Goal: Find specific page/section: Find specific page/section

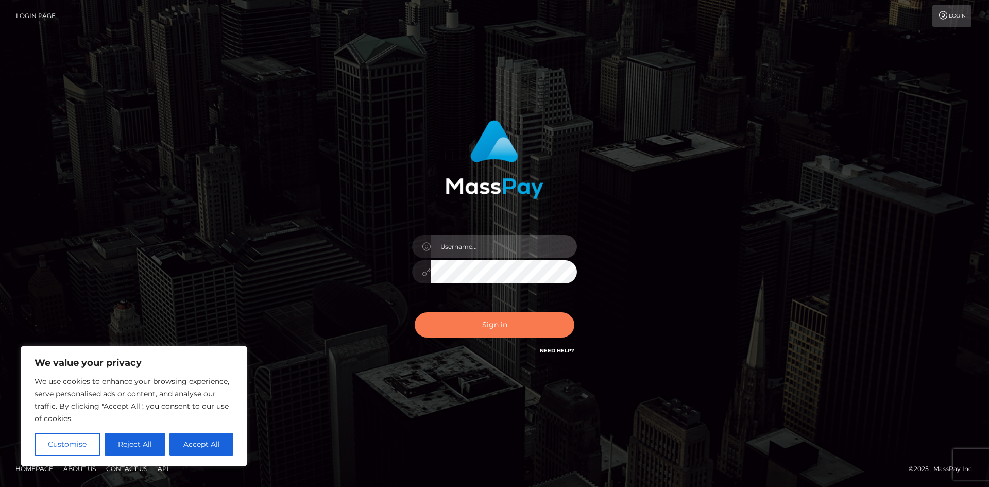
type input "hello.feetfinder"
click at [494, 326] on button "Sign in" at bounding box center [495, 324] width 160 height 25
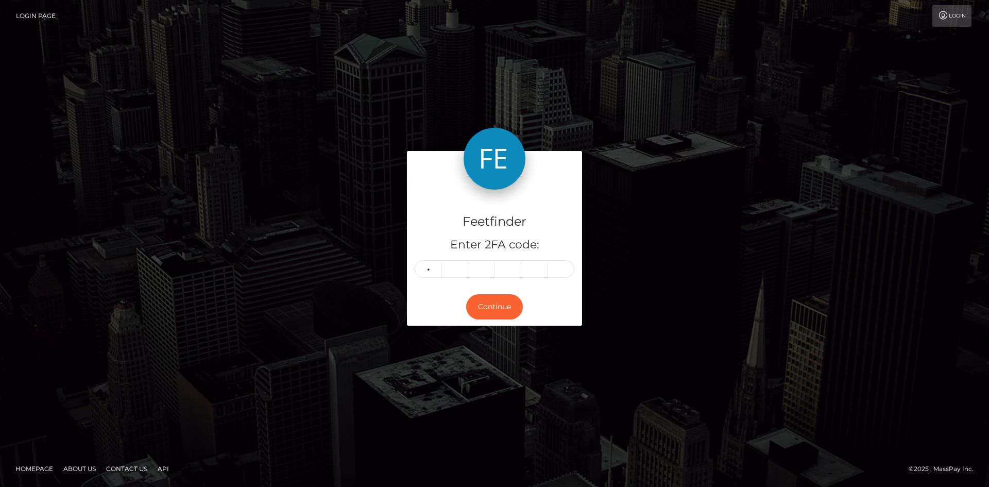
type input "3"
type input "2"
type input "8"
type input "2"
type input "1"
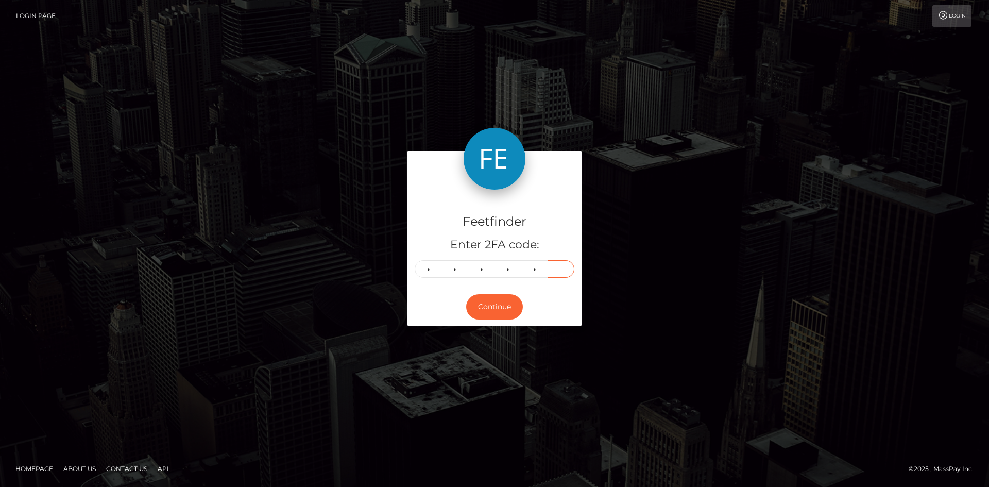
type input "3"
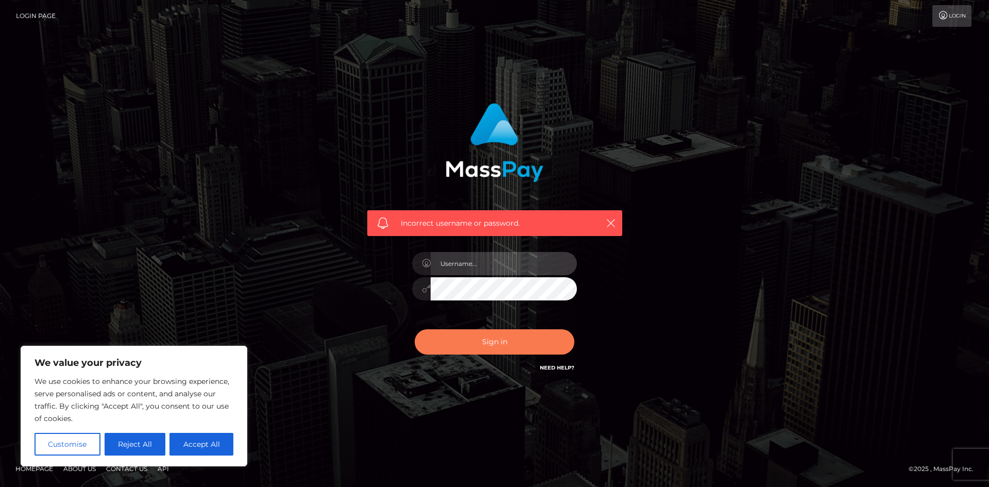
type input "hello.feetfinder"
click at [523, 346] on button "Sign in" at bounding box center [495, 341] width 160 height 25
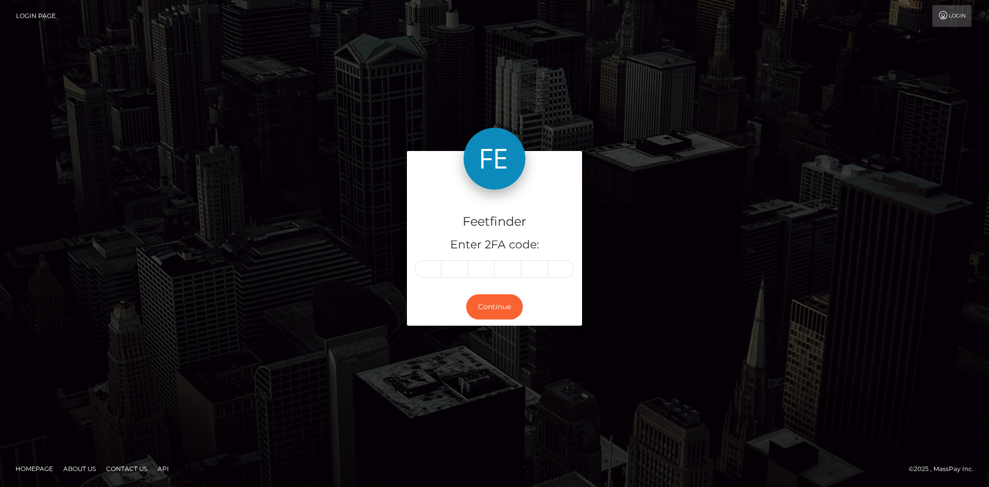
click at [431, 267] on input "text" at bounding box center [428, 269] width 27 height 18
type input "3"
type input "2"
type input "3"
type input "2"
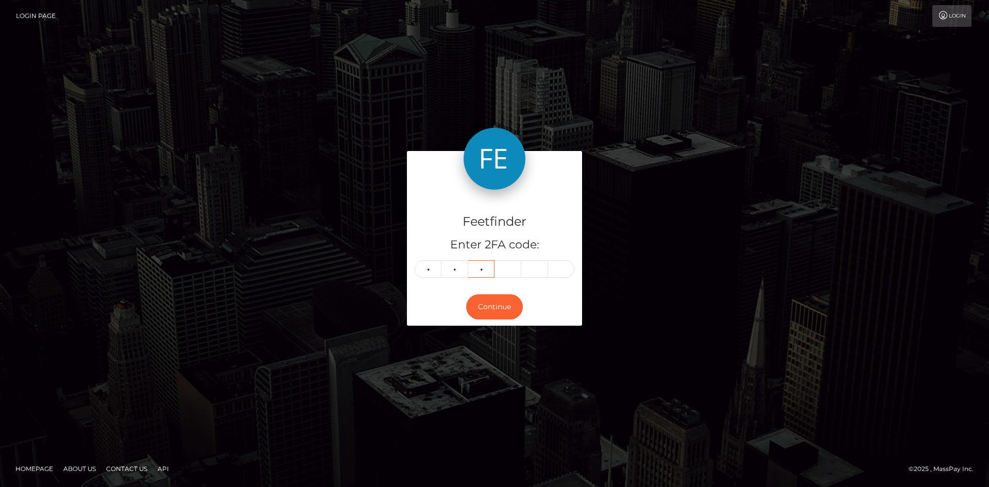
type input "8"
type input "2"
type input "3"
type input "1"
click at [495, 309] on button "Continue" at bounding box center [494, 306] width 57 height 25
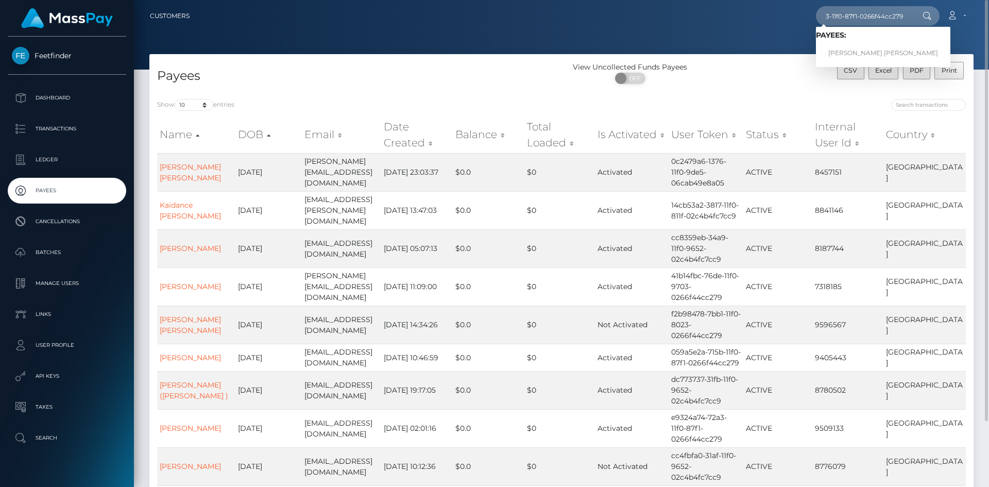
click at [903, 13] on input "16b57b29-70b3-11f0-87f1-0266f44cc279" at bounding box center [864, 16] width 97 height 20
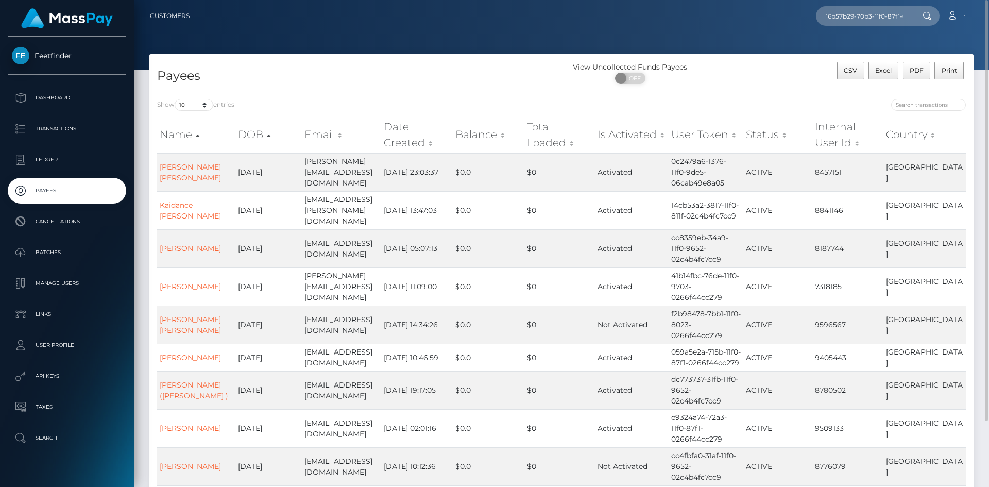
drag, startPoint x: 903, startPoint y: 13, endPoint x: 773, endPoint y: 16, distance: 130.3
click at [773, 16] on div "16b57b29-70b3-11f0-87f1-0266f44cc279 Loading... Loading... Payees: Amber Lily I…" at bounding box center [585, 16] width 775 height 22
drag, startPoint x: 942, startPoint y: 108, endPoint x: 936, endPoint y: 108, distance: 5.7
click at [941, 108] on input "search" at bounding box center [928, 105] width 75 height 12
paste input "16b57b29-70b3-11f0-87f1-0266f44cc279"
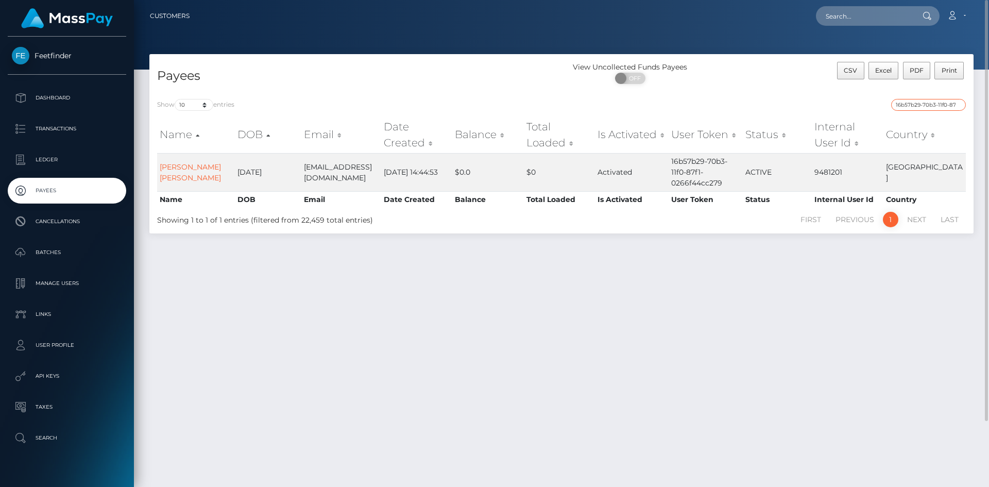
click at [939, 102] on input "16b57b29-70b3-11f0-87f1-0266f44cc279" at bounding box center [928, 105] width 75 height 12
paste input "69a84239-7a55-11f0-8023"
click at [936, 109] on input "69a84239-7a55-11f0-8023-0266f44cc279" at bounding box center [928, 105] width 75 height 12
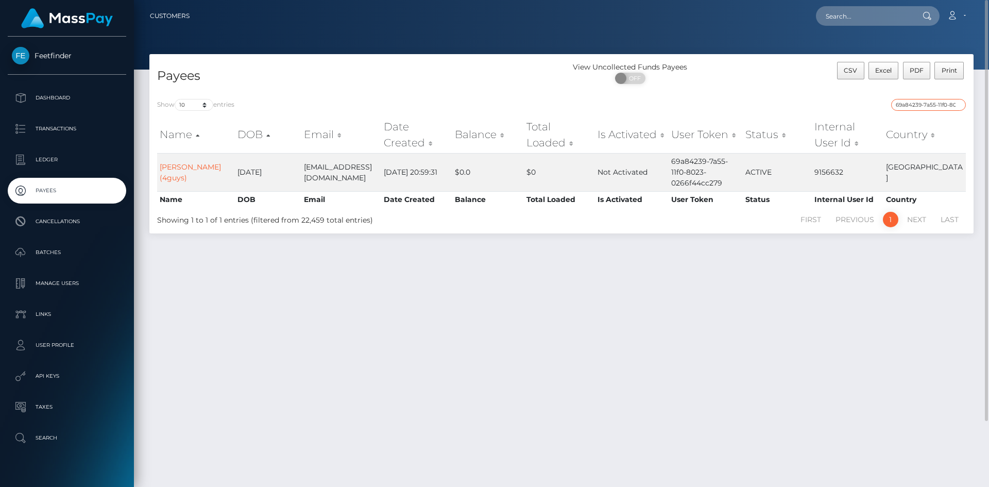
click at [936, 109] on input "69a84239-7a55-11f0-8023-0266f44cc279" at bounding box center [928, 105] width 75 height 12
paste input "cd5c2e3e-7a88"
click at [933, 101] on input "cd5c2e3e-7a88-11f0-8023-0266f44cc279" at bounding box center [928, 105] width 75 height 12
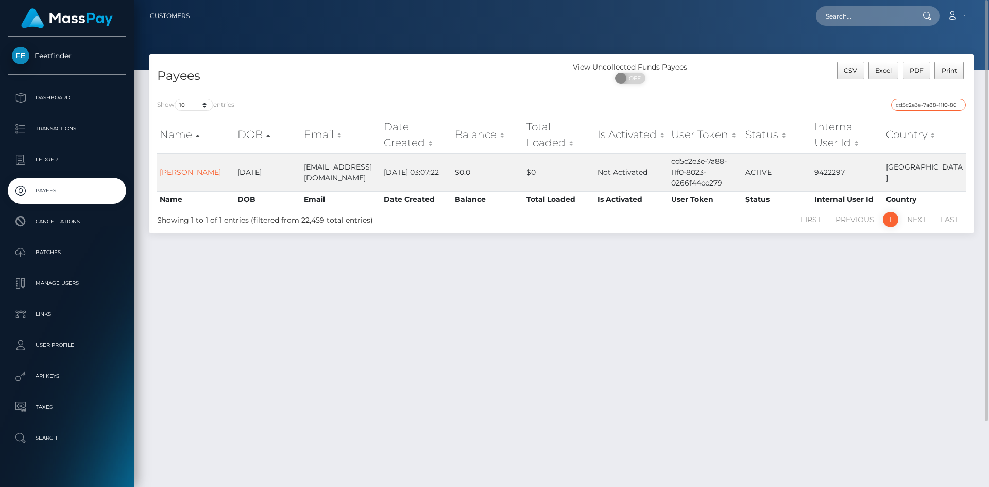
click at [933, 101] on input "cd5c2e3e-7a88-11f0-8023-0266f44cc279" at bounding box center [928, 105] width 75 height 12
paste input "3bfcaf3d-787a-11f0-970"
click at [930, 105] on input "3bfcaf3d-787a-11f0-9703-0266f44cc279" at bounding box center [928, 105] width 75 height 12
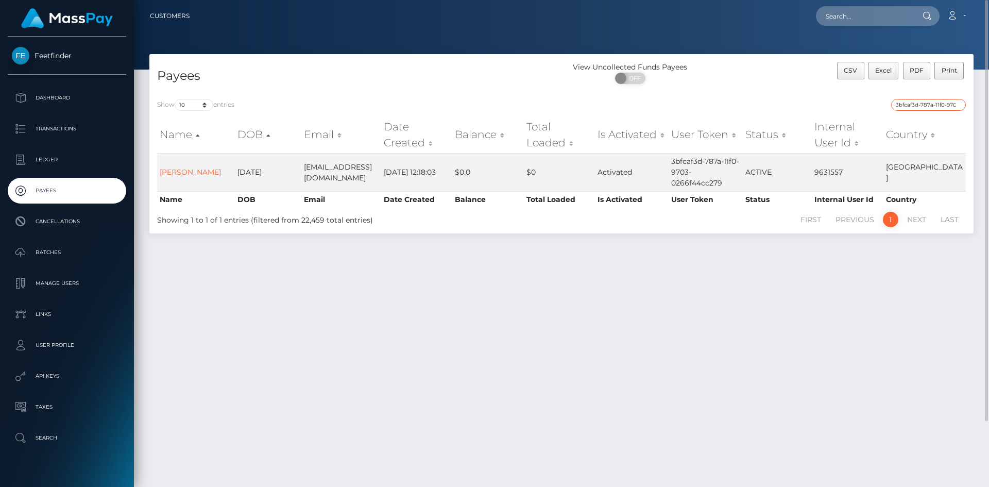
click at [930, 105] on input "3bfcaf3d-787a-11f0-9703-0266f44cc279" at bounding box center [928, 105] width 75 height 12
paste input "7045287f-76eb"
type input "7045287f-76eb-11f0-9703-0266f44cc279"
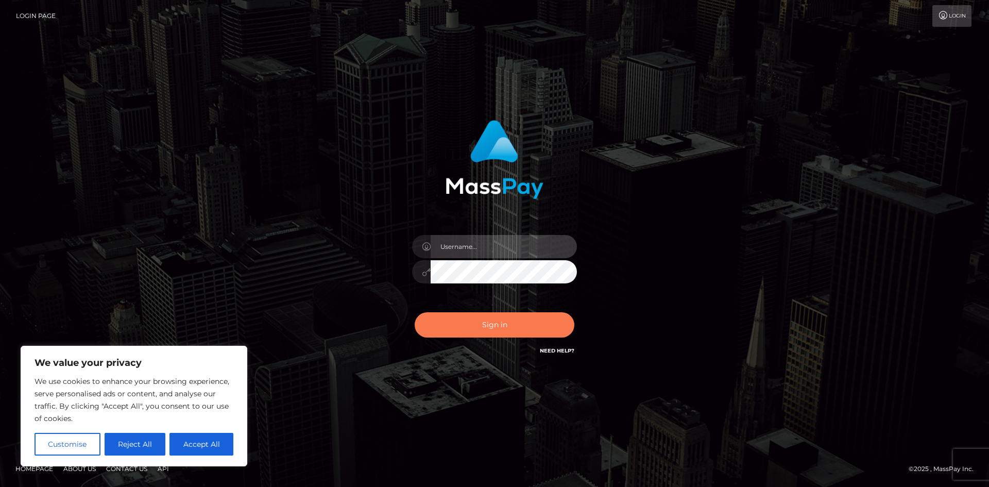
type input "hello.feetfinder"
click at [502, 328] on button "Sign in" at bounding box center [495, 324] width 160 height 25
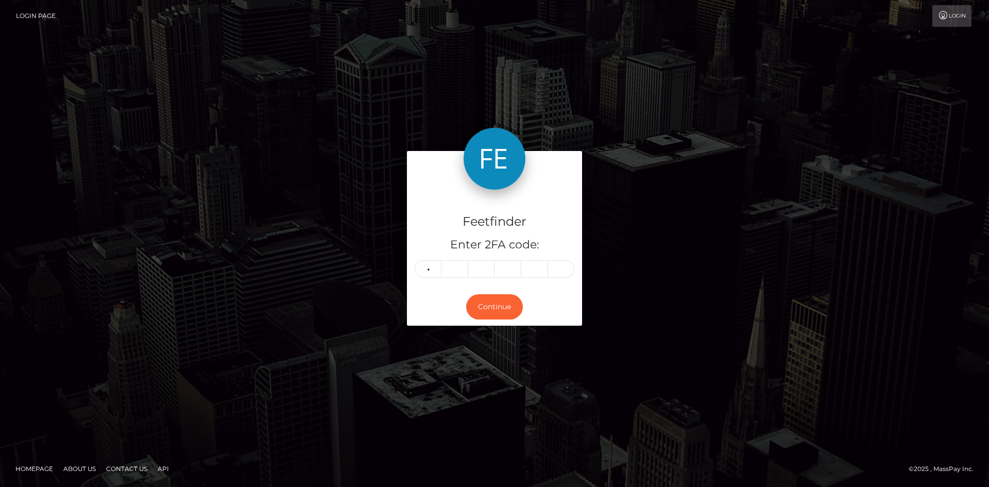
type input "3"
type input "4"
type input "0"
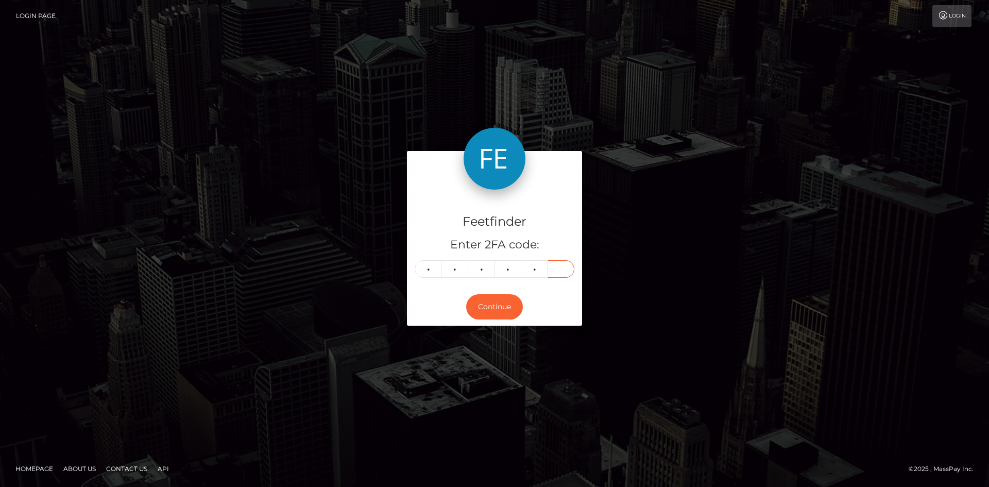
type input "2"
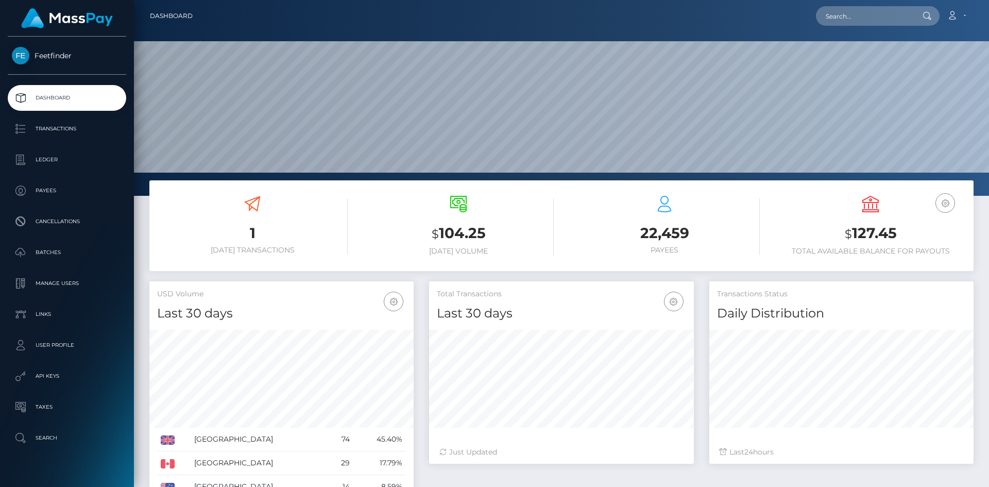
scroll to position [183, 265]
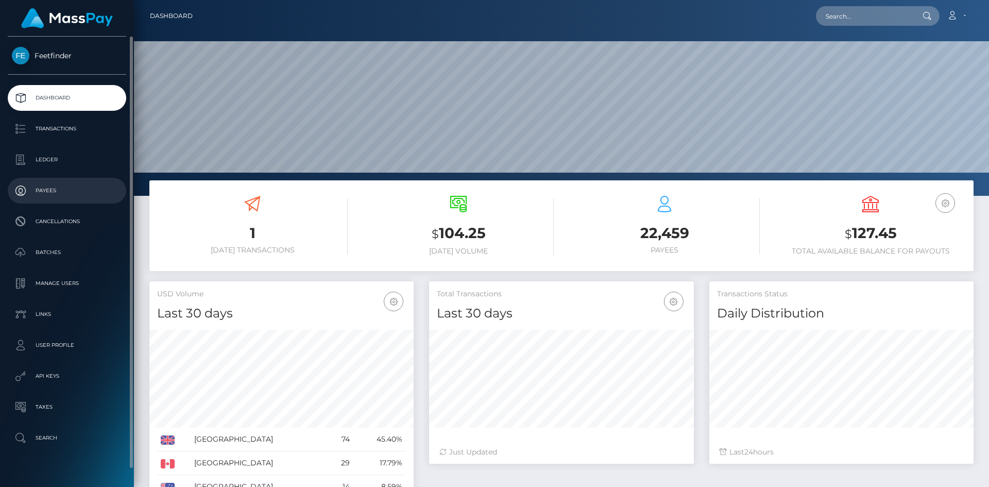
click at [70, 180] on link "Payees" at bounding box center [67, 191] width 118 height 26
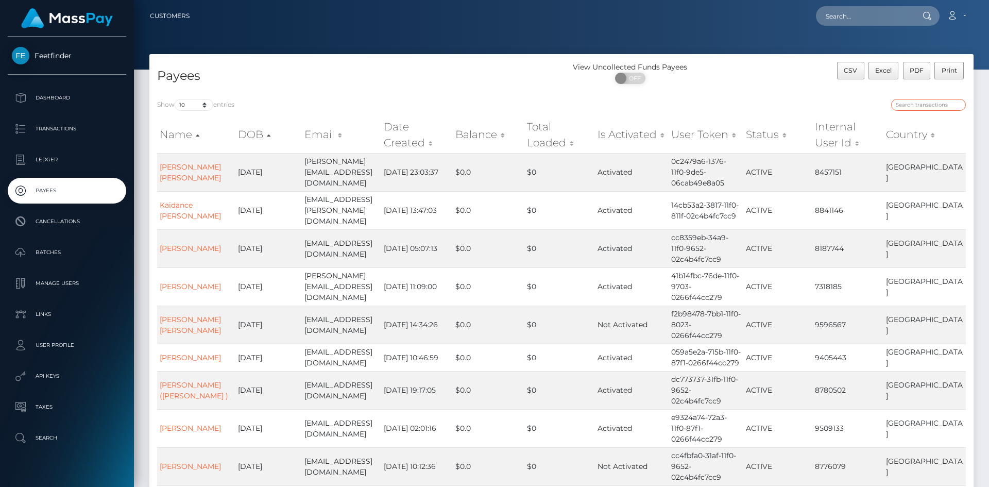
click at [926, 102] on input "search" at bounding box center [928, 105] width 75 height 12
paste input "f2b98478-7bb1-11f0-8023-0266f44cc279"
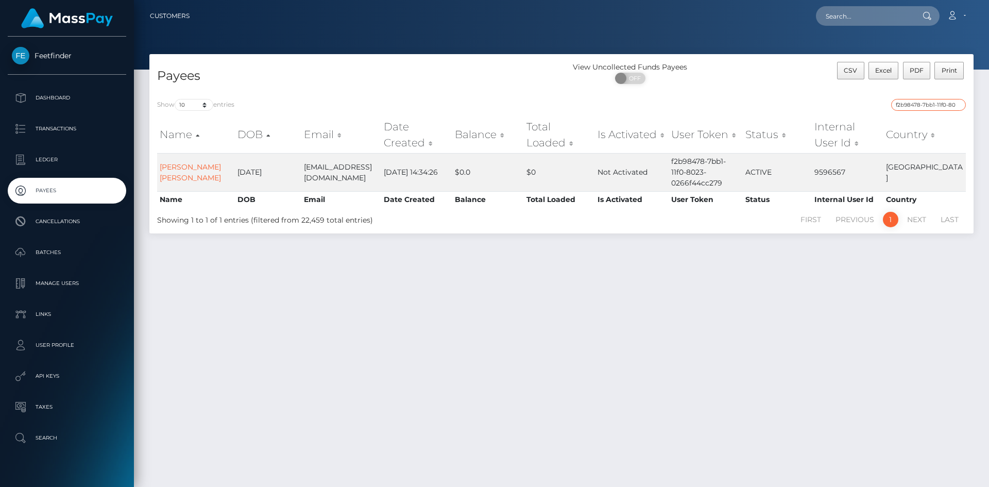
click at [933, 109] on input "f2b98478-7bb1-11f0-8023-0266f44cc279" at bounding box center [928, 105] width 75 height 12
paste input "ae0b8f82-7970-11f0-970"
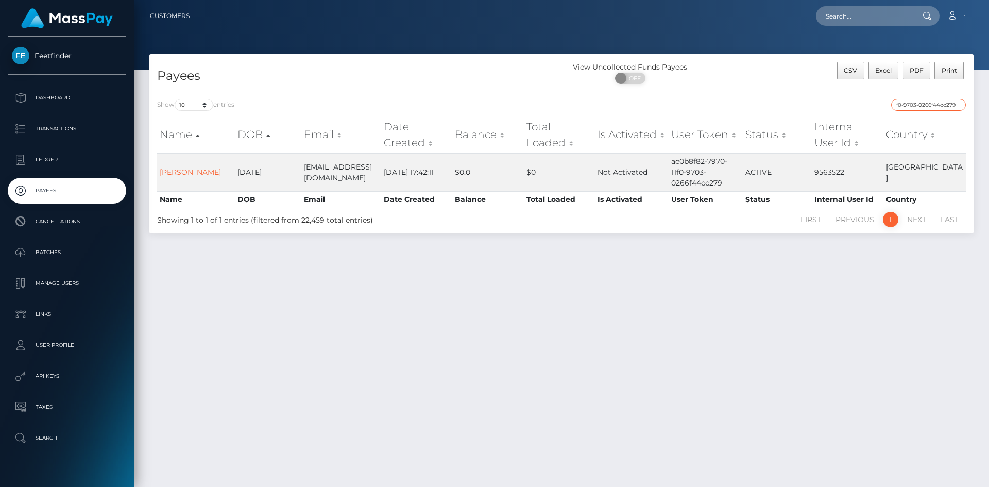
type input "ae0b8f82-7970-11f0-9703-0266f44cc279"
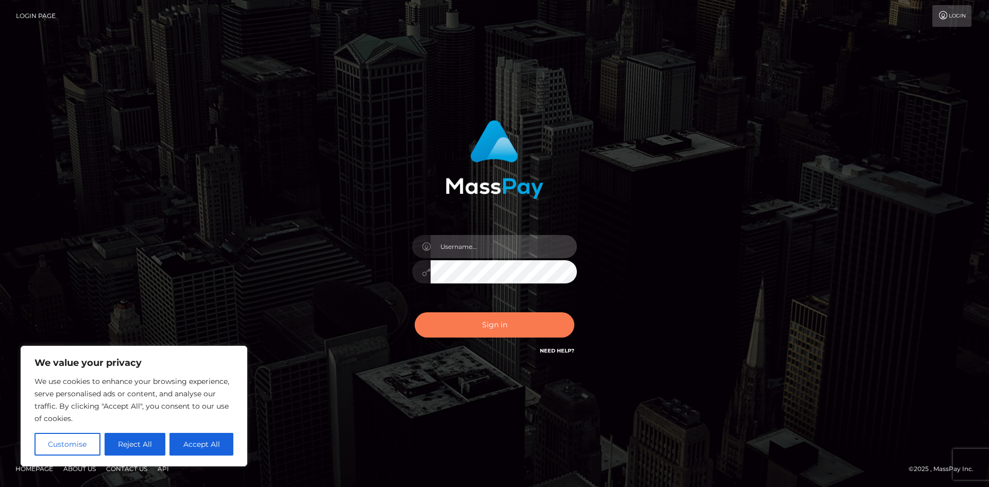
type input "hello.feetfinder"
click at [494, 322] on button "Sign in" at bounding box center [495, 324] width 160 height 25
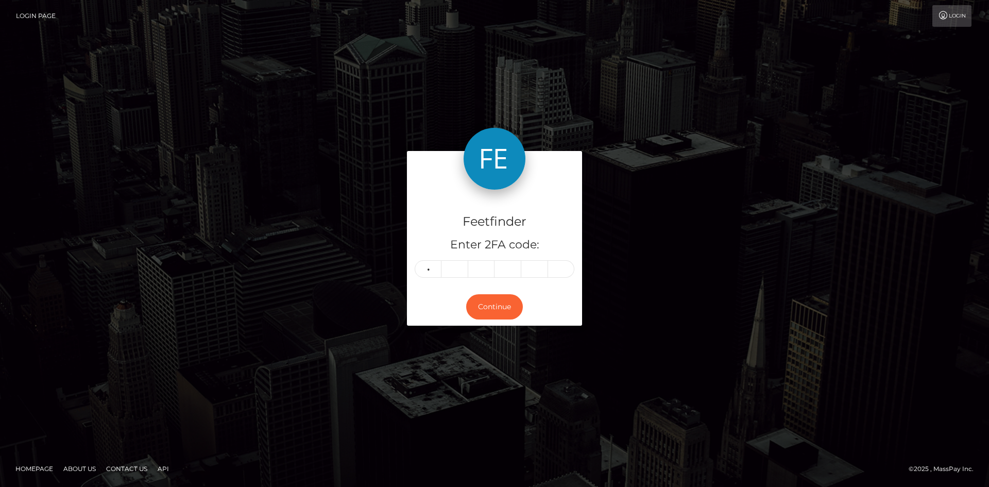
type input "5"
type input "2"
type input "1"
type input "9"
type input "2"
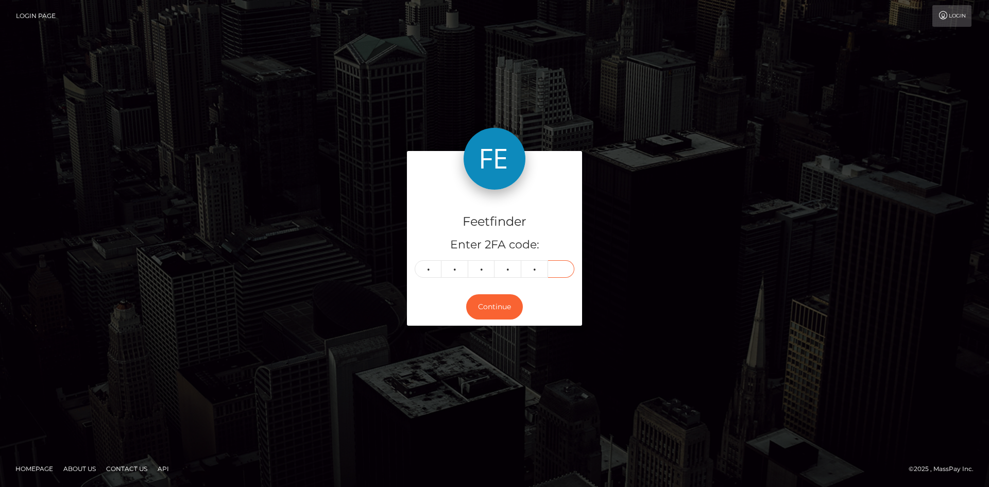
type input "5"
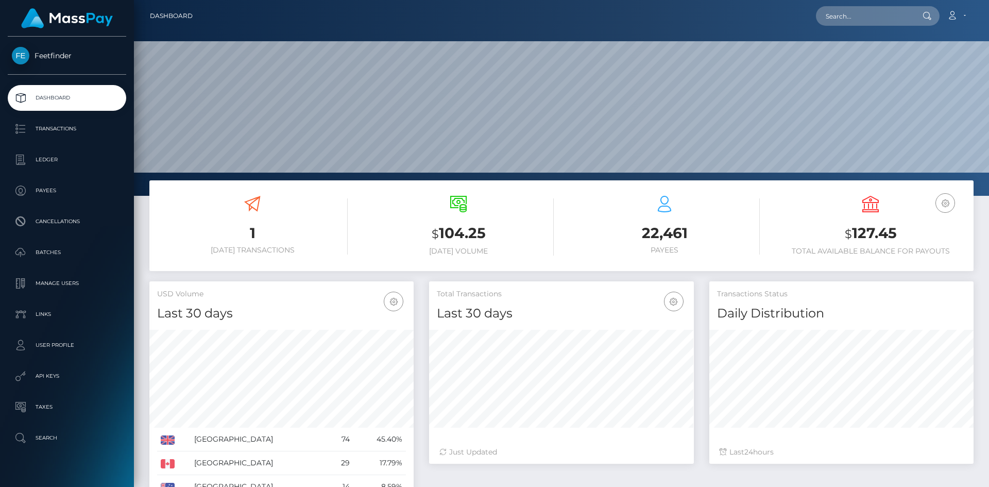
scroll to position [183, 265]
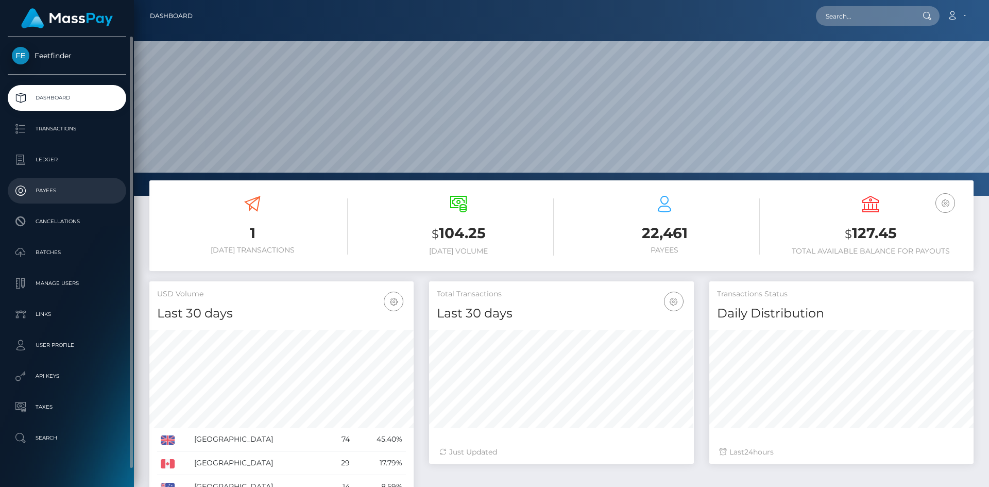
click at [39, 180] on link "Payees" at bounding box center [67, 191] width 118 height 26
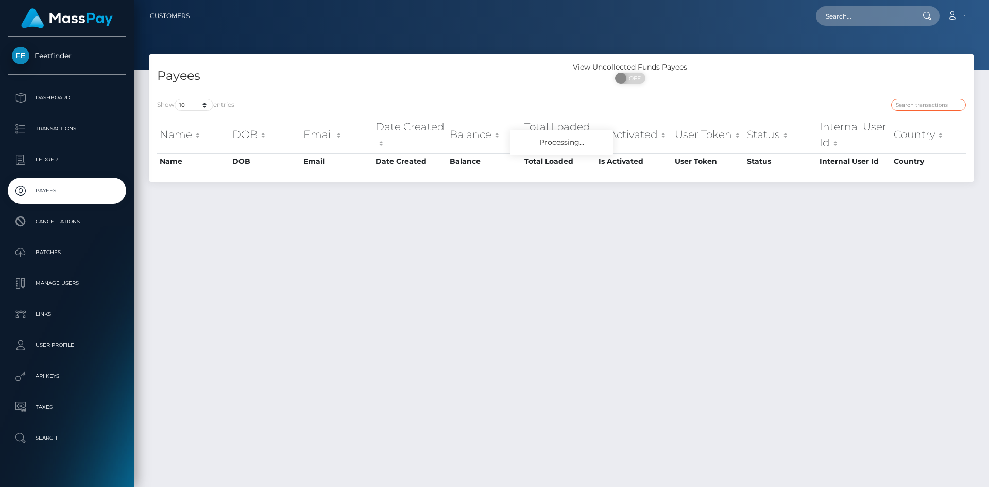
click at [937, 100] on input "search" at bounding box center [928, 105] width 75 height 12
click at [937, 99] on input "search" at bounding box center [928, 105] width 75 height 12
paste input "4180c645-6fa0-11f0-87f1-0266f44cc279"
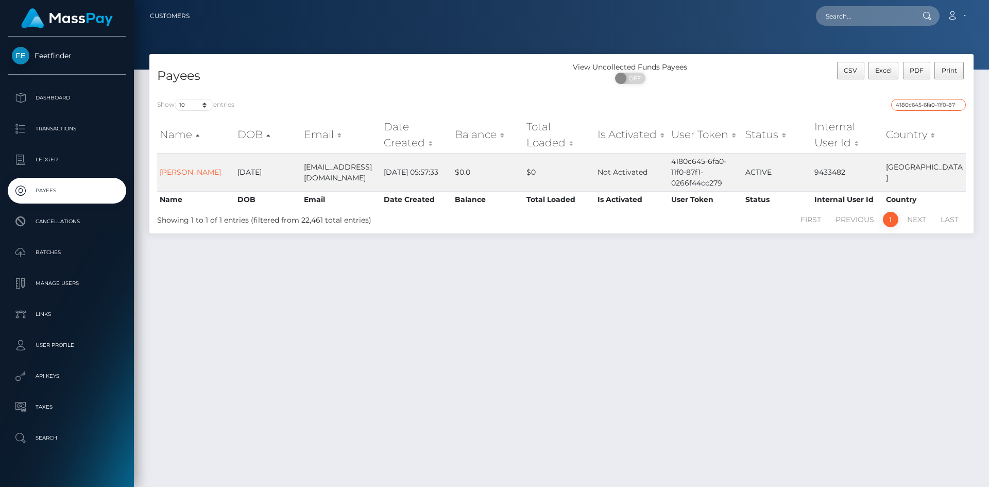
click at [929, 105] on input "4180c645-6fa0-11f0-87f1-0266f44cc279" at bounding box center [928, 105] width 75 height 12
paste input "9c56438b-7bb9-11f0-8023"
click at [944, 102] on input "9c56438b-7bb9-11f0-8023-0266f44cc279" at bounding box center [928, 105] width 75 height 12
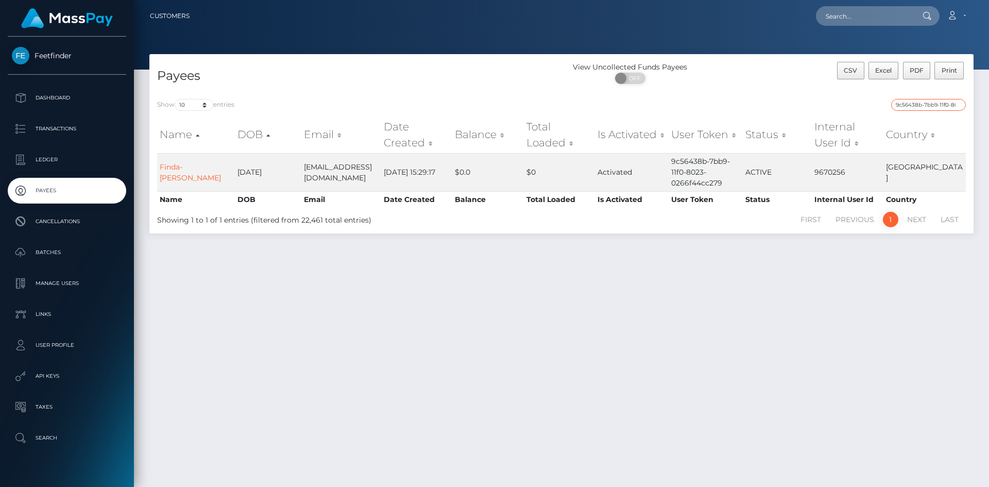
click at [944, 102] on input "9c56438b-7bb9-11f0-8023-0266f44cc279" at bounding box center [928, 105] width 75 height 12
paste input "416c058c-7b71"
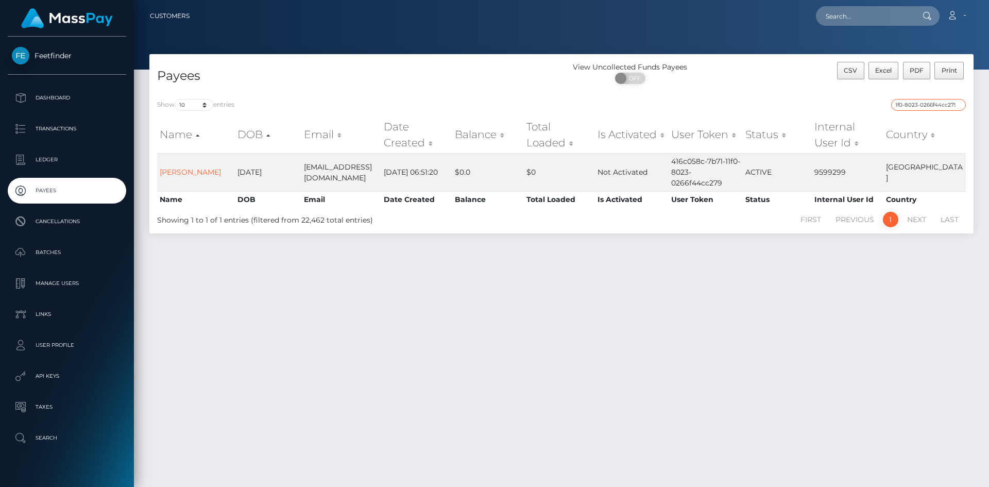
type input "416c058c-7b71-11f0-8023-0266f44cc279"
